Goal: Information Seeking & Learning: Learn about a topic

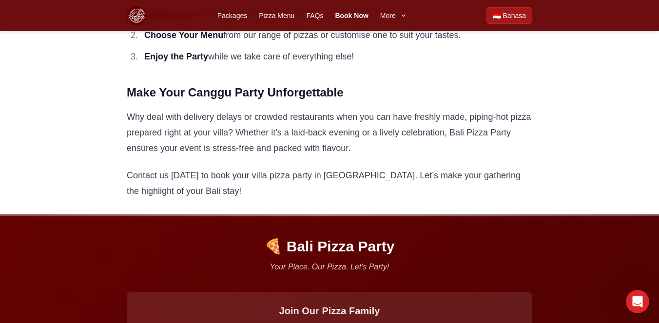
scroll to position [983, 0]
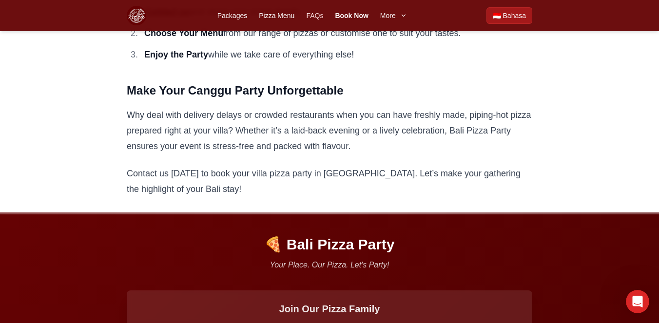
click at [310, 13] on link "FAQs" at bounding box center [314, 16] width 17 height 10
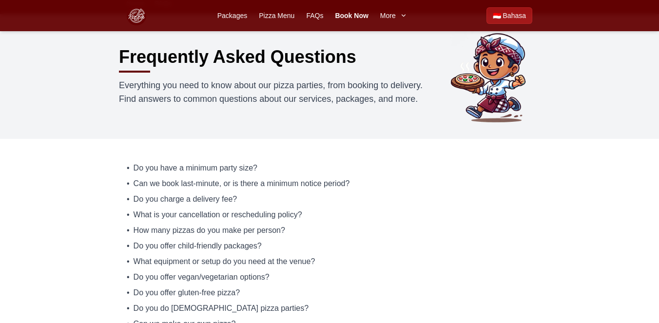
scroll to position [41, 0]
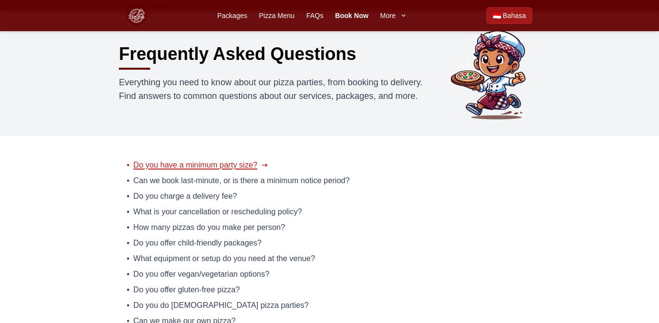
click at [230, 164] on span "Do you have a minimum party size?" at bounding box center [195, 165] width 124 height 12
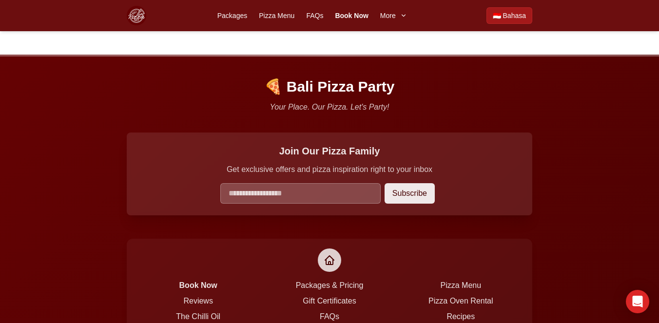
scroll to position [677, 0]
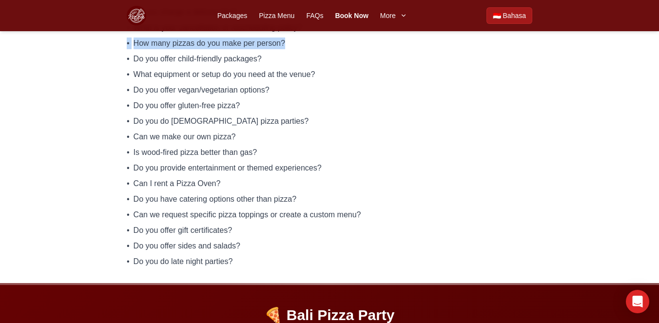
scroll to position [227, 0]
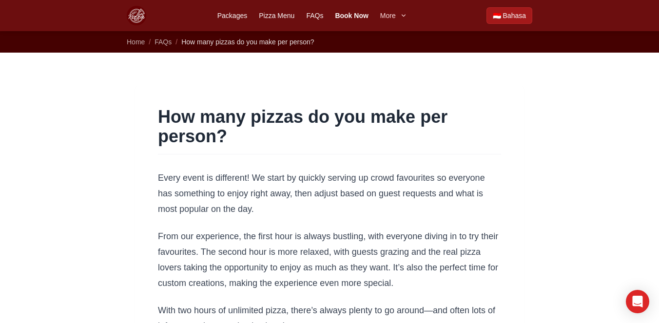
click at [392, 11] on span "More" at bounding box center [388, 16] width 16 height 10
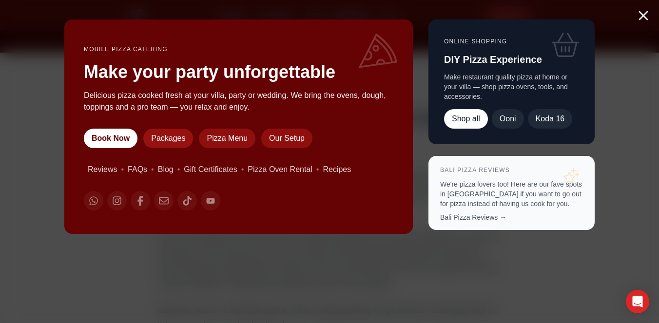
click at [187, 140] on link "Packages" at bounding box center [168, 138] width 50 height 19
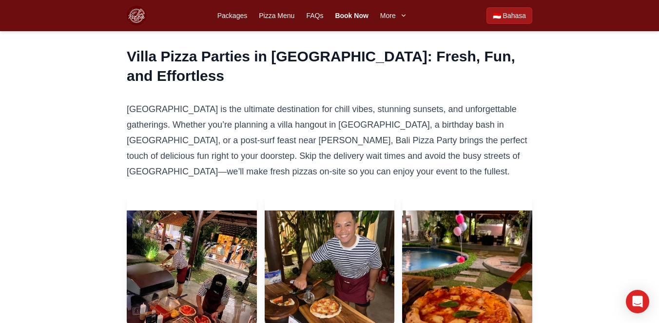
scroll to position [983, 0]
